Goal: Find specific page/section: Find specific page/section

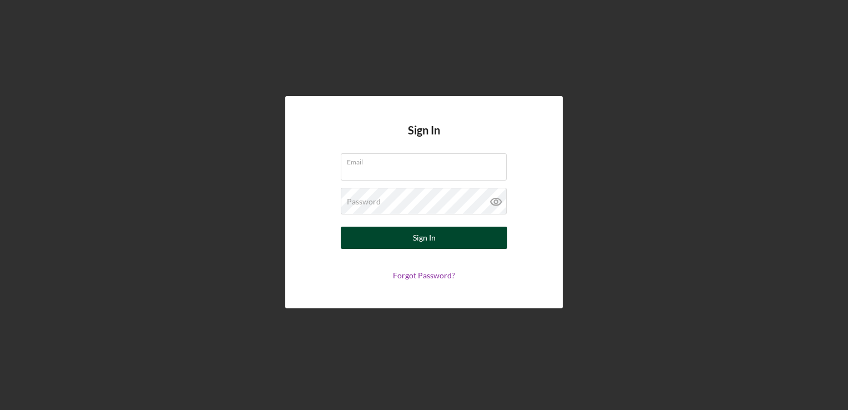
type input "[EMAIL_ADDRESS][DOMAIN_NAME]"
click at [403, 239] on button "Sign In" at bounding box center [424, 237] width 166 height 22
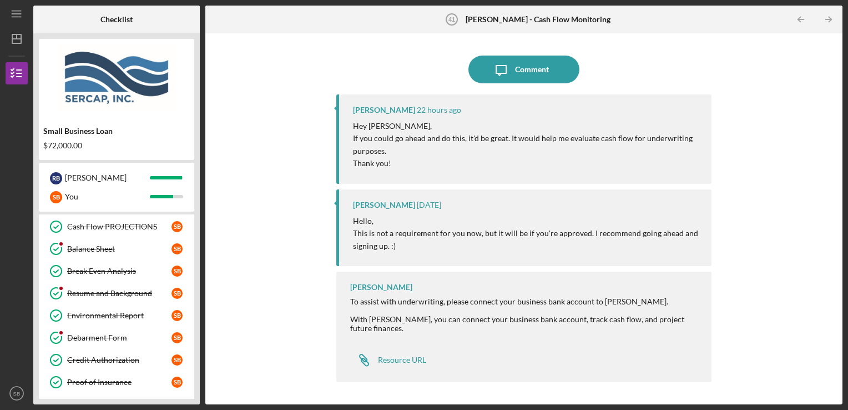
scroll to position [791, 0]
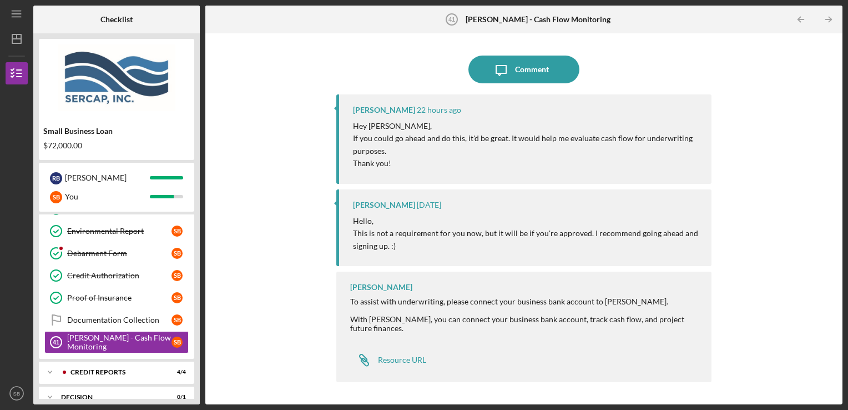
scroll to position [791, 0]
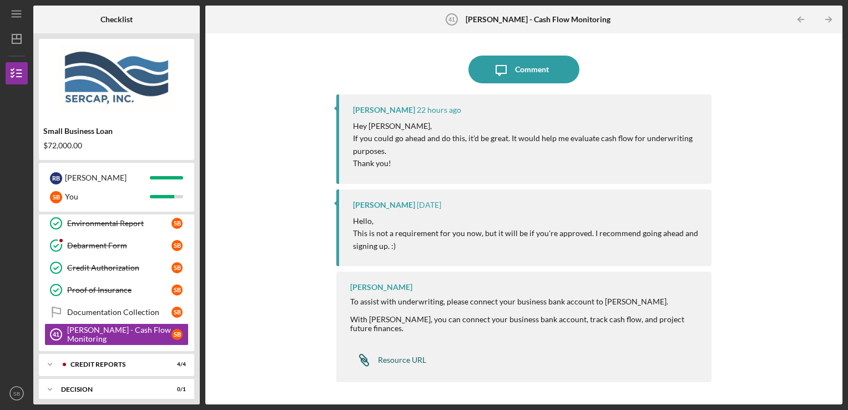
click at [404, 360] on div "Resource URL" at bounding box center [402, 359] width 48 height 9
